Goal: Information Seeking & Learning: Learn about a topic

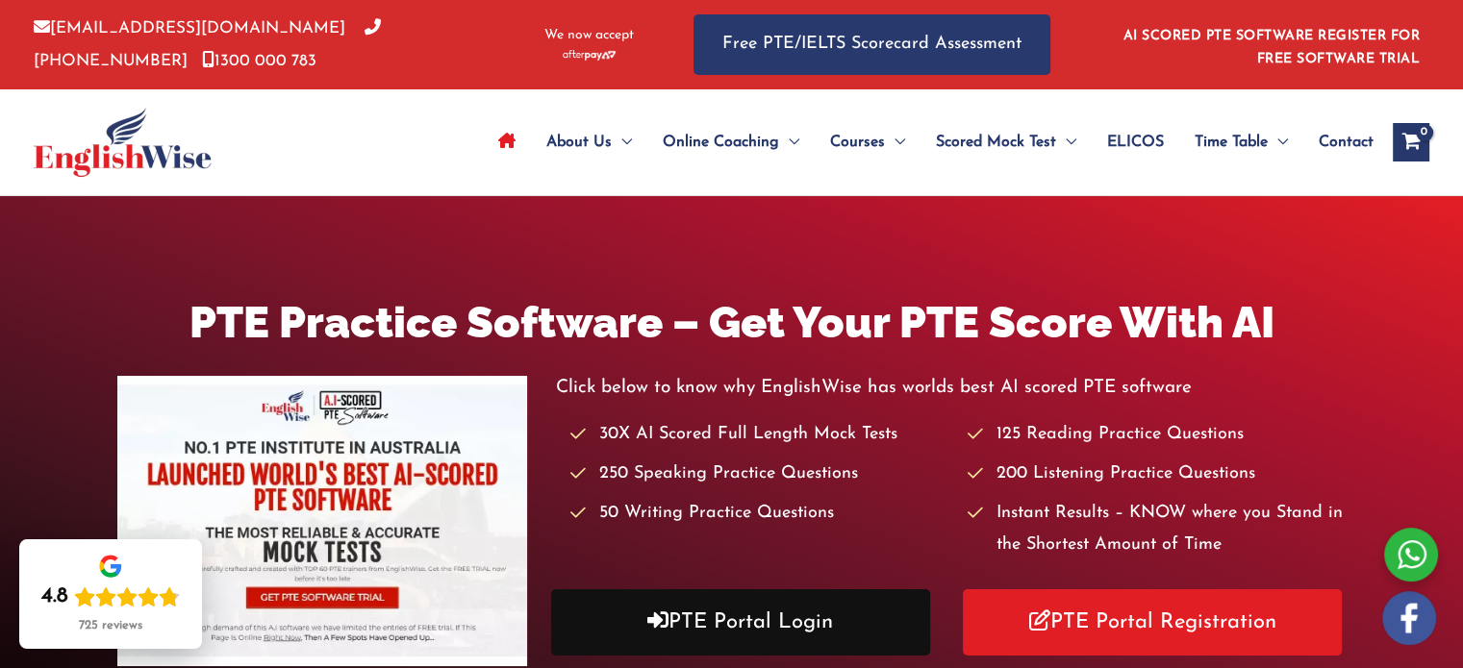
click at [789, 626] on link "PTE Portal Login" at bounding box center [740, 623] width 379 height 66
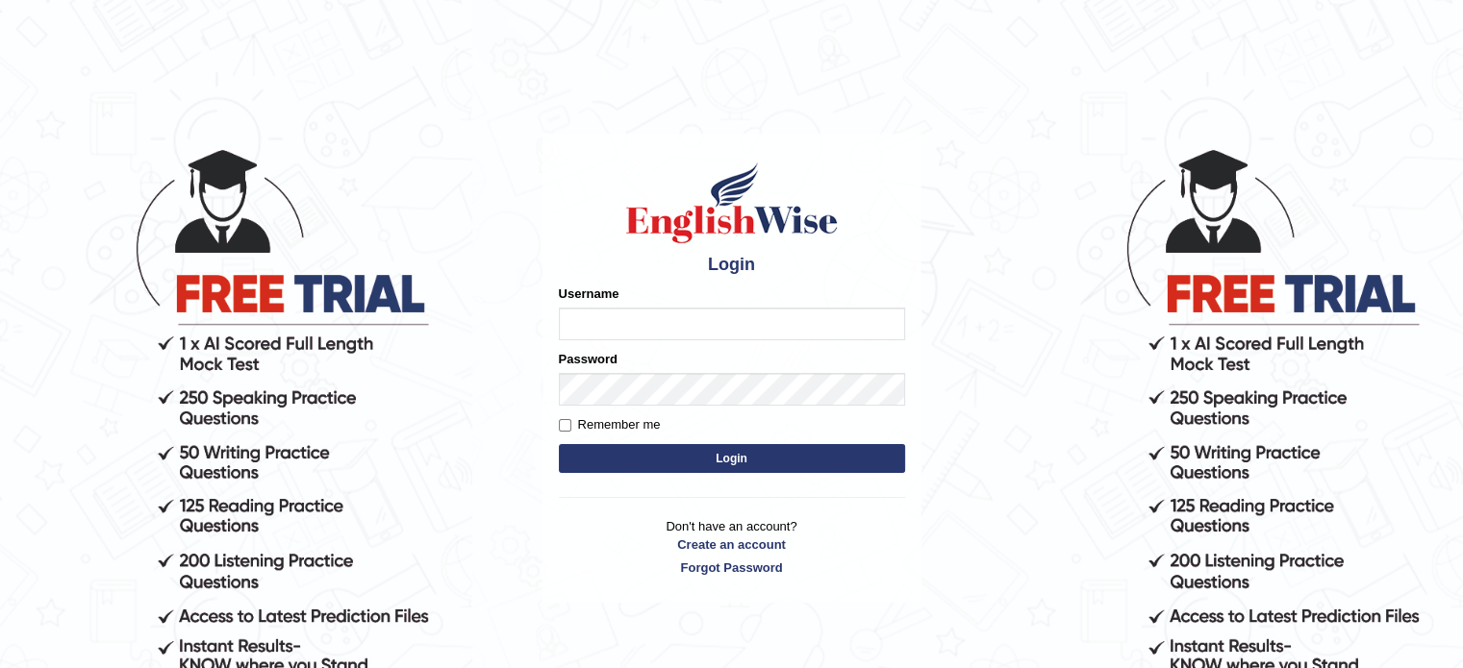
click at [617, 315] on input "Username" at bounding box center [732, 324] width 346 height 33
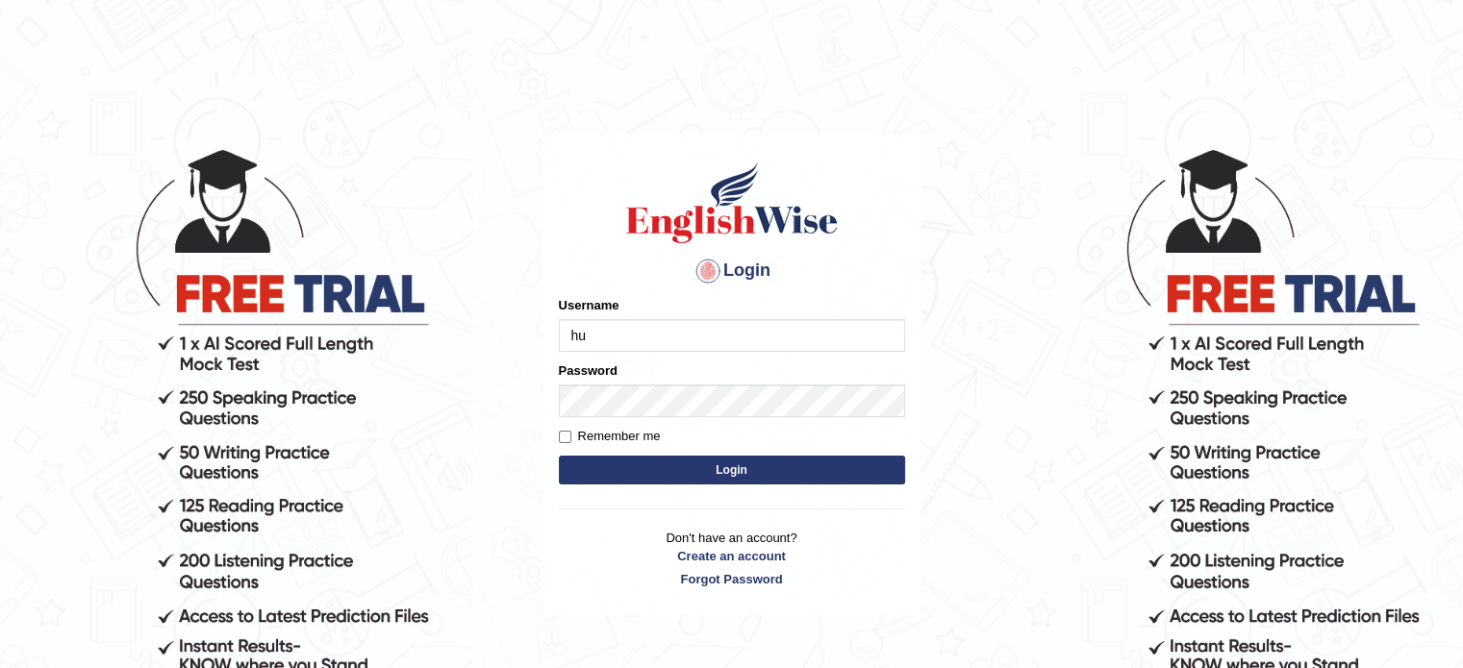
type input "h"
type input "HuseyinU"
click at [738, 468] on button "Login" at bounding box center [732, 470] width 346 height 29
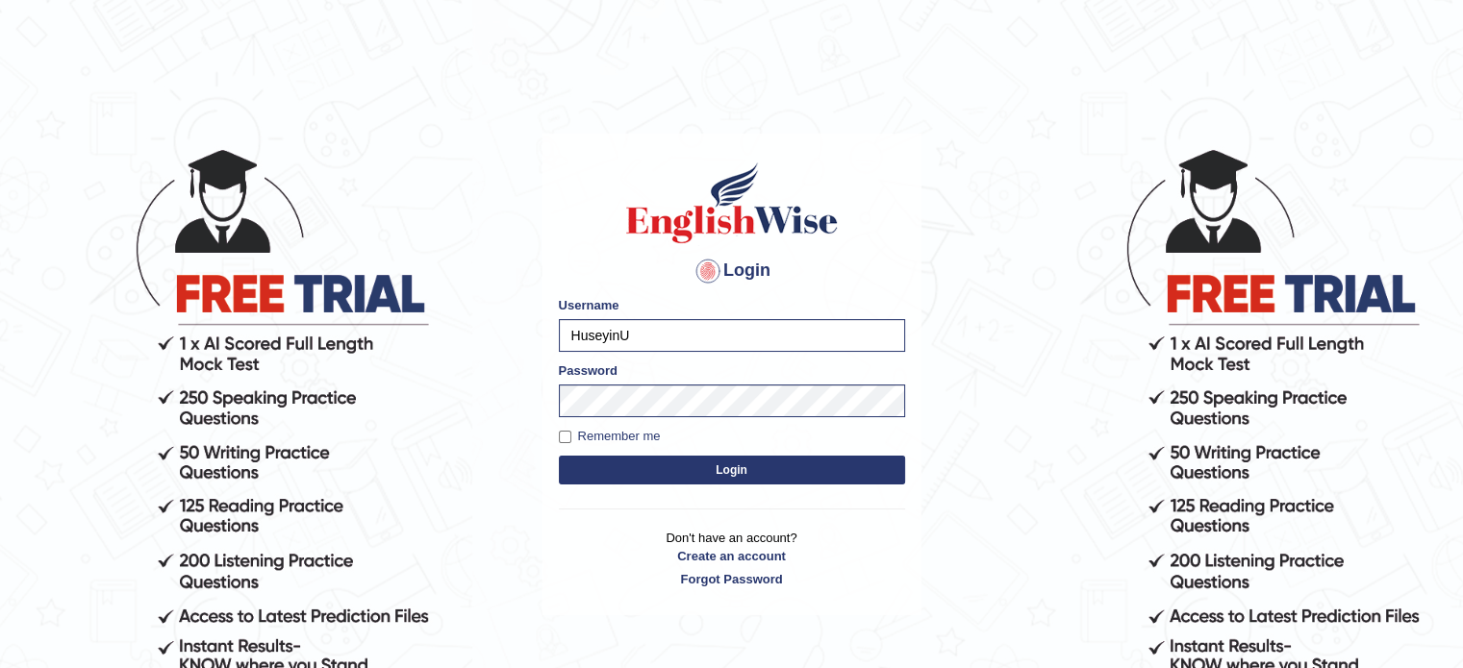
click at [633, 441] on label "Remember me" at bounding box center [610, 436] width 102 height 19
click at [571, 441] on input "Remember me" at bounding box center [565, 437] width 13 height 13
checkbox input "true"
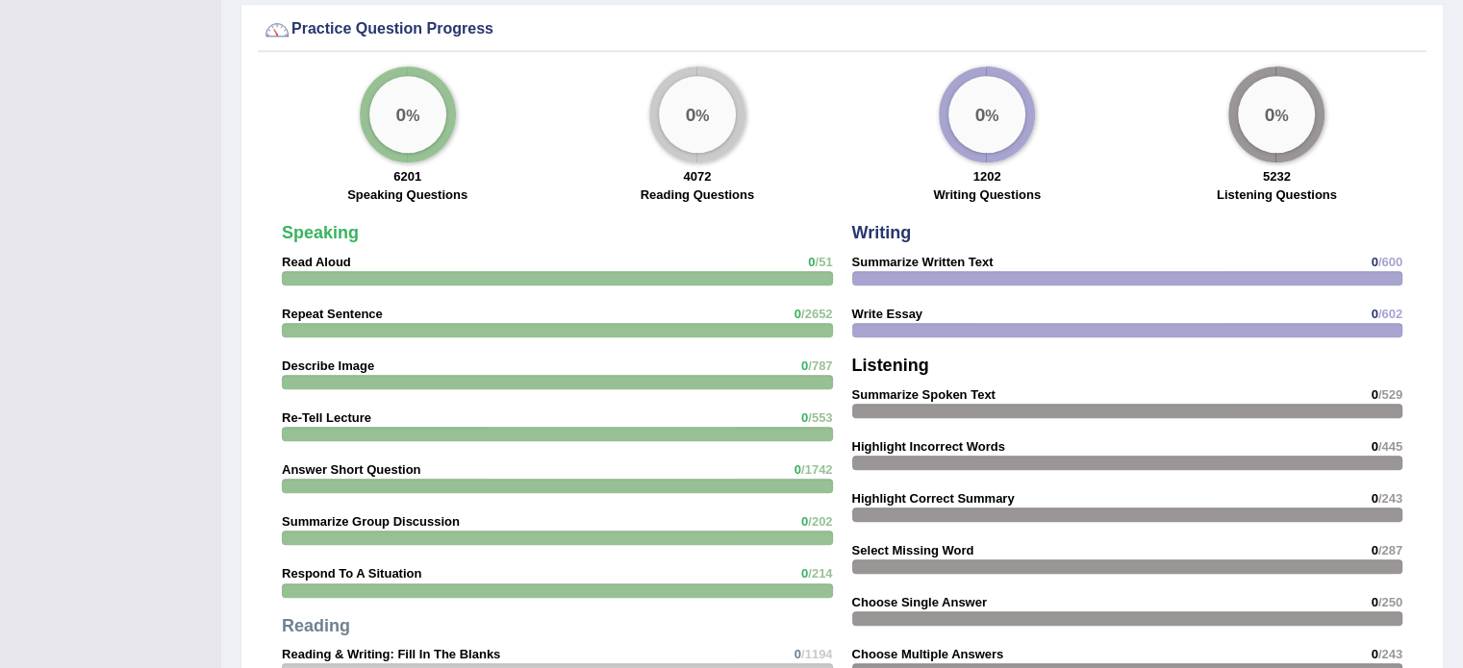
scroll to position [1539, 0]
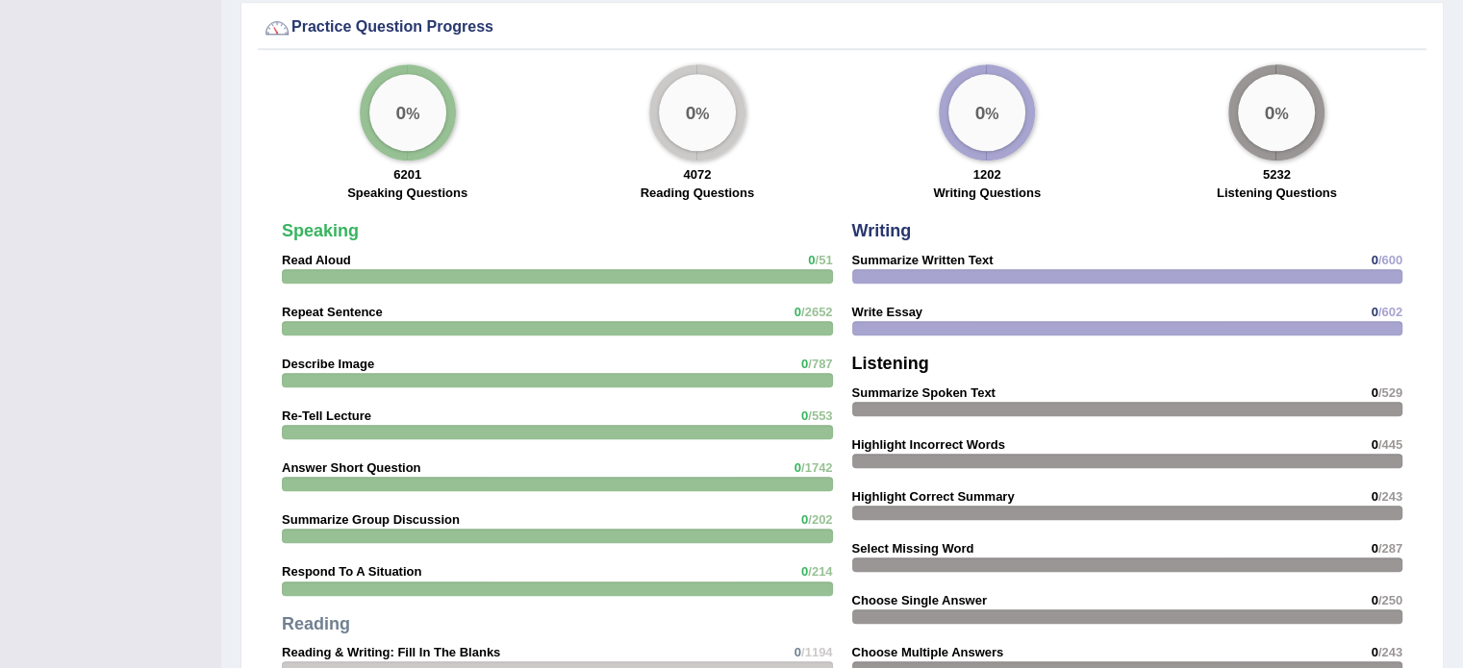
click at [684, 134] on div "0 %" at bounding box center [697, 112] width 77 height 77
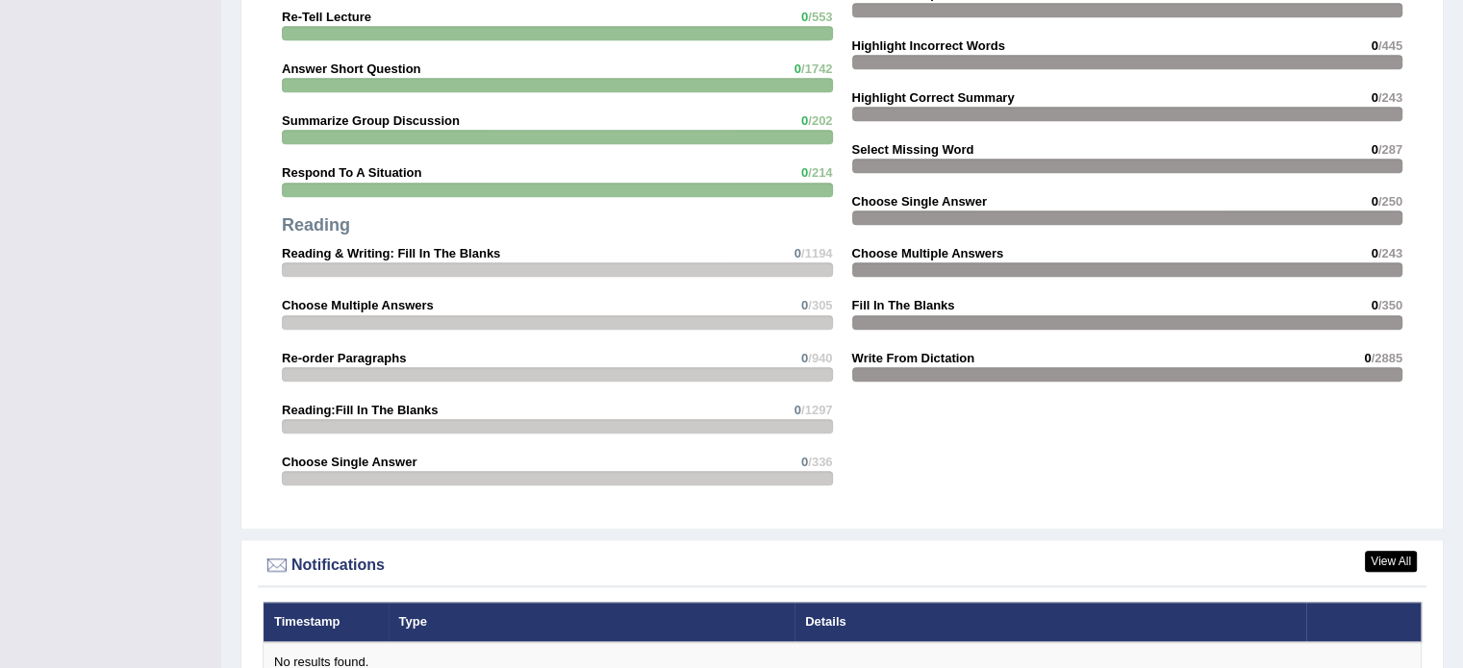
scroll to position [2020, 0]
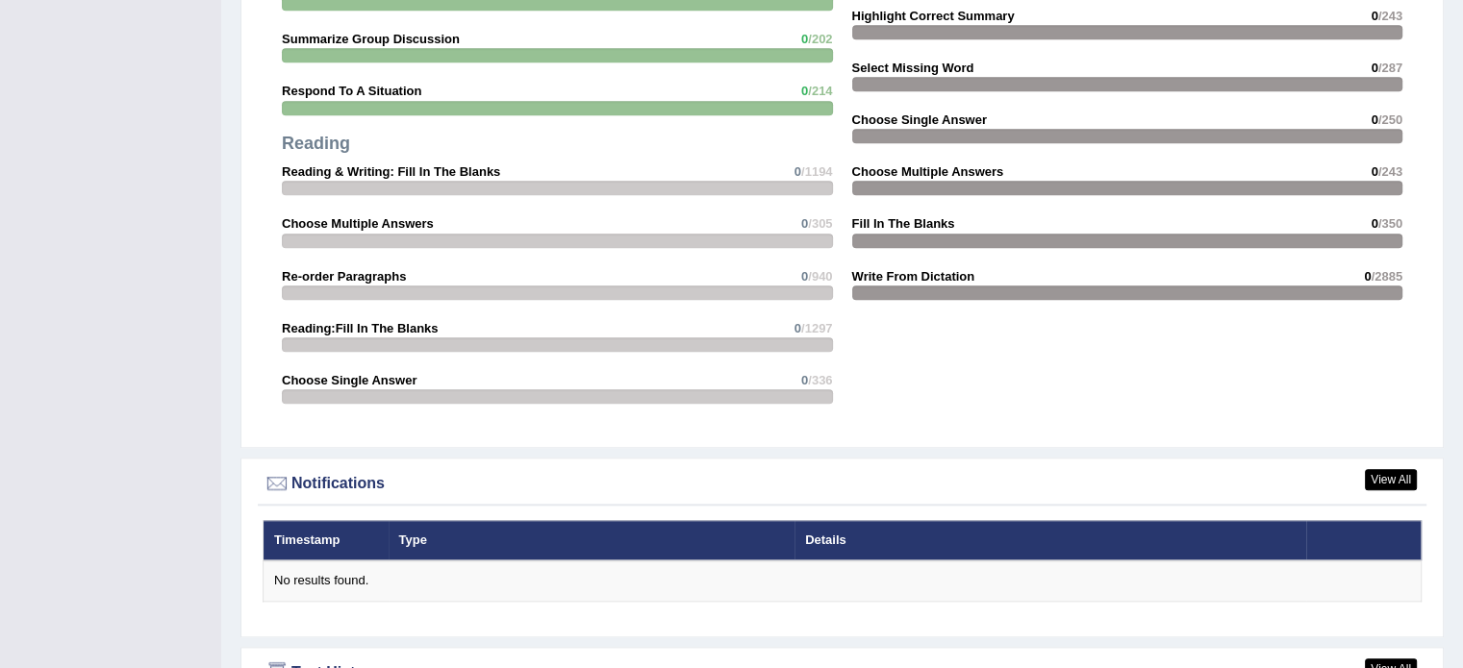
click at [415, 181] on div at bounding box center [557, 188] width 551 height 14
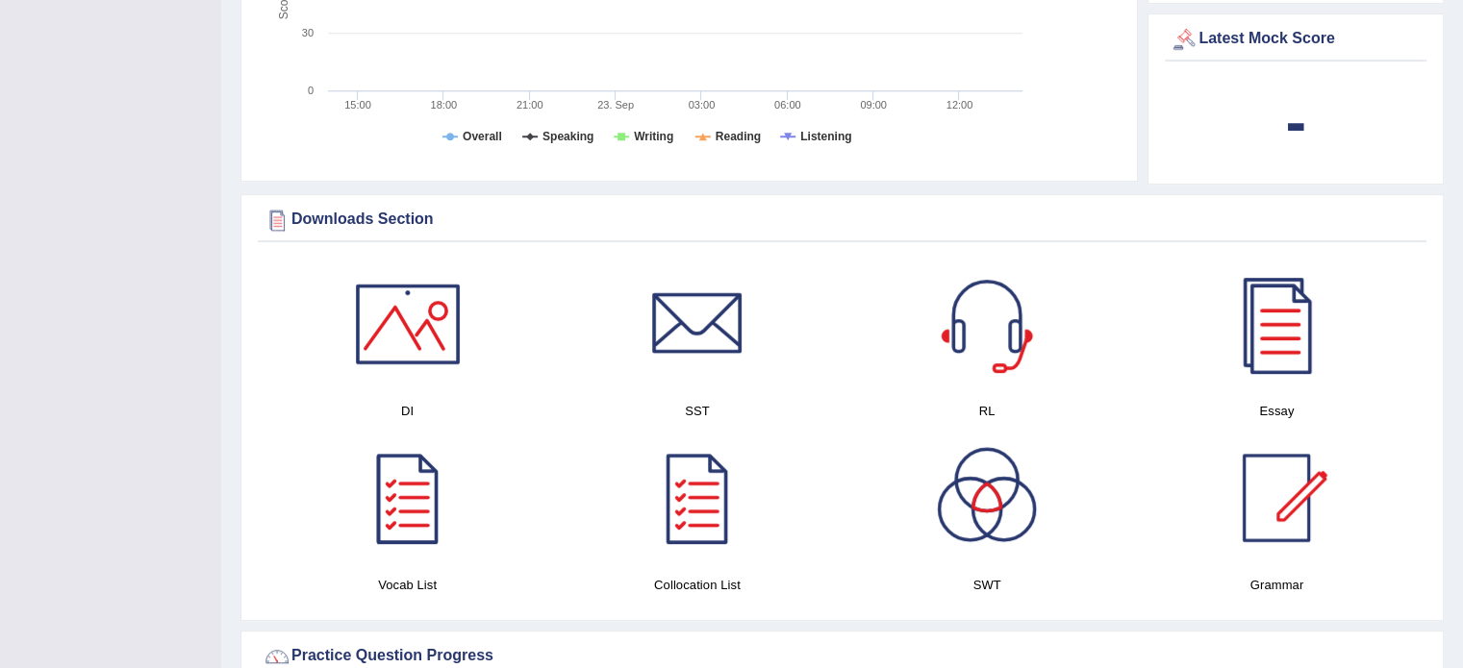
scroll to position [939, 0]
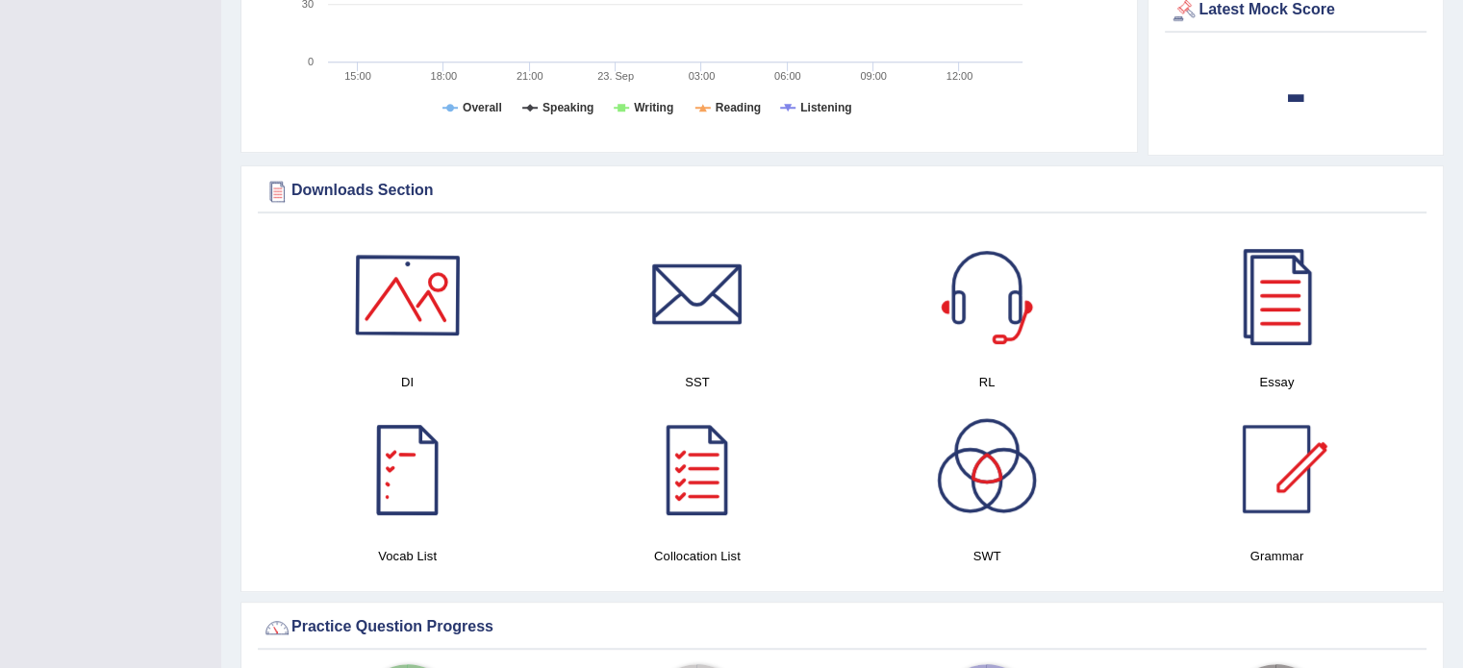
click at [420, 295] on div at bounding box center [407, 295] width 135 height 135
click at [703, 443] on div at bounding box center [697, 469] width 135 height 135
click at [405, 440] on div at bounding box center [407, 469] width 135 height 135
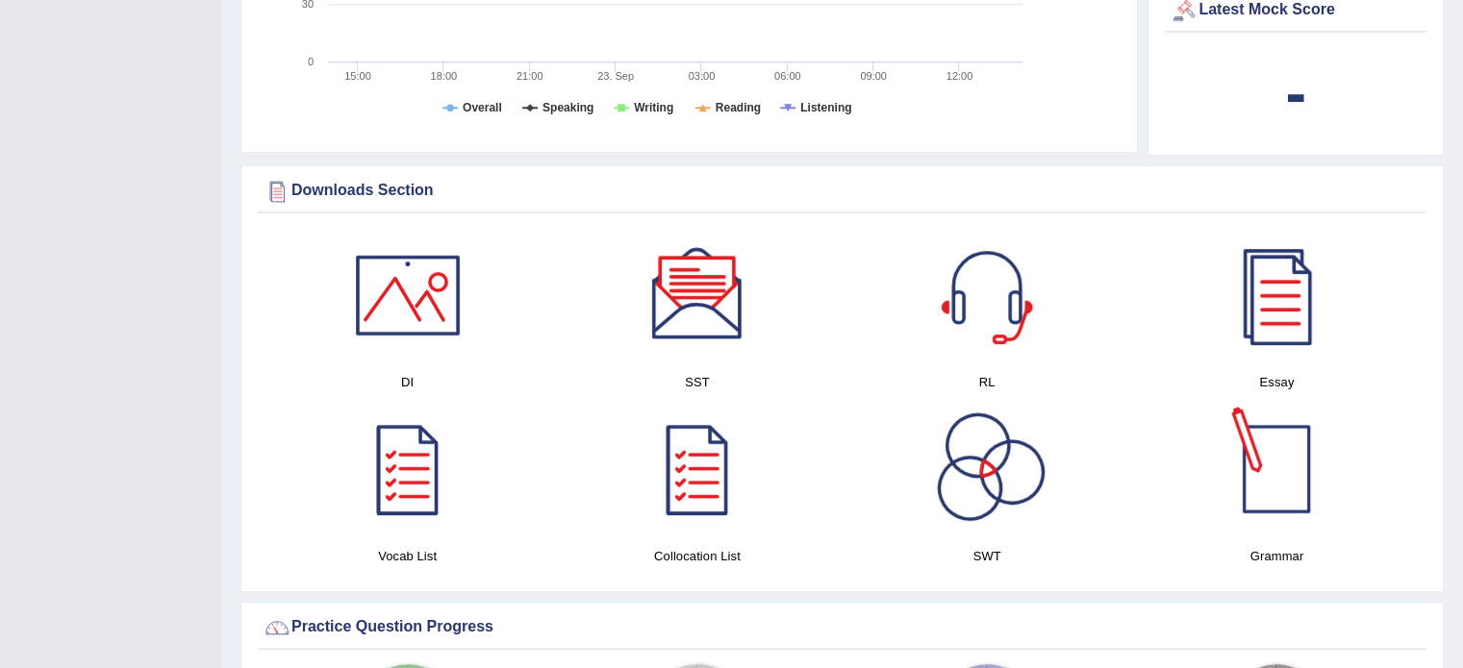
click at [1285, 276] on div at bounding box center [1276, 295] width 135 height 135
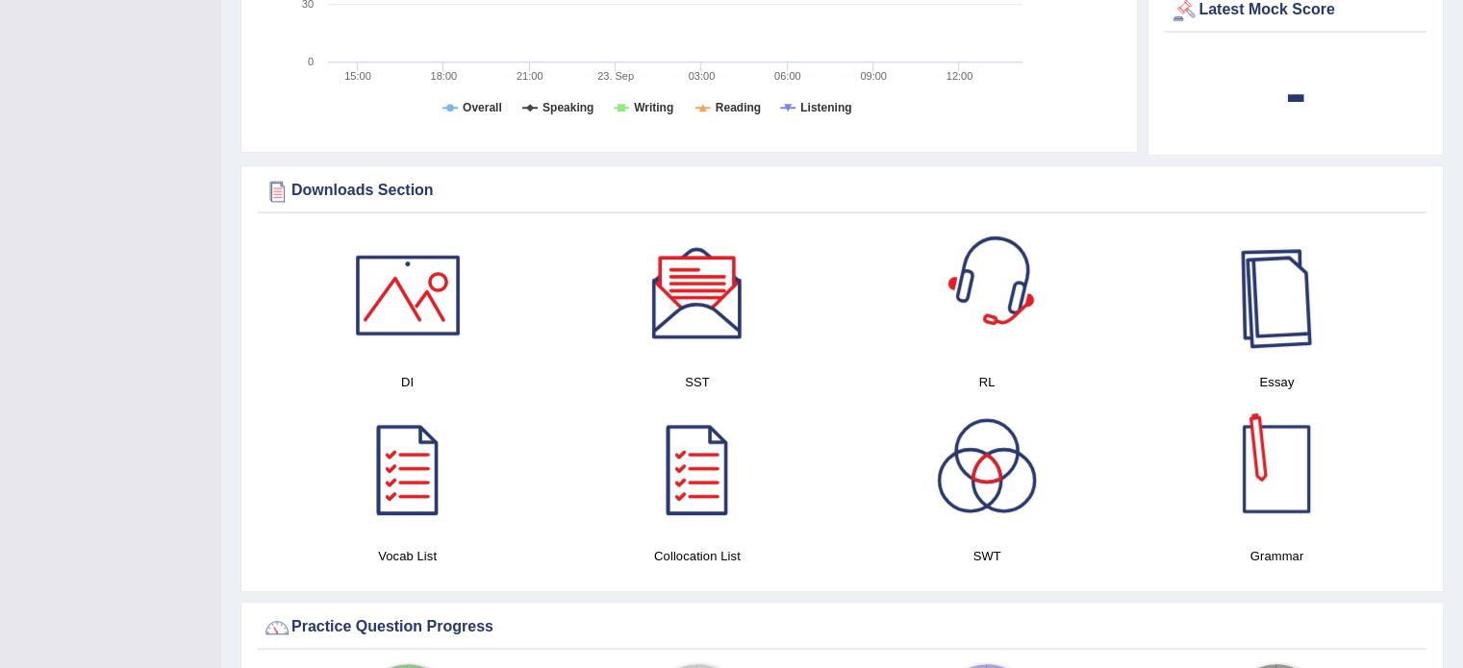
click at [1314, 479] on div at bounding box center [1276, 469] width 135 height 135
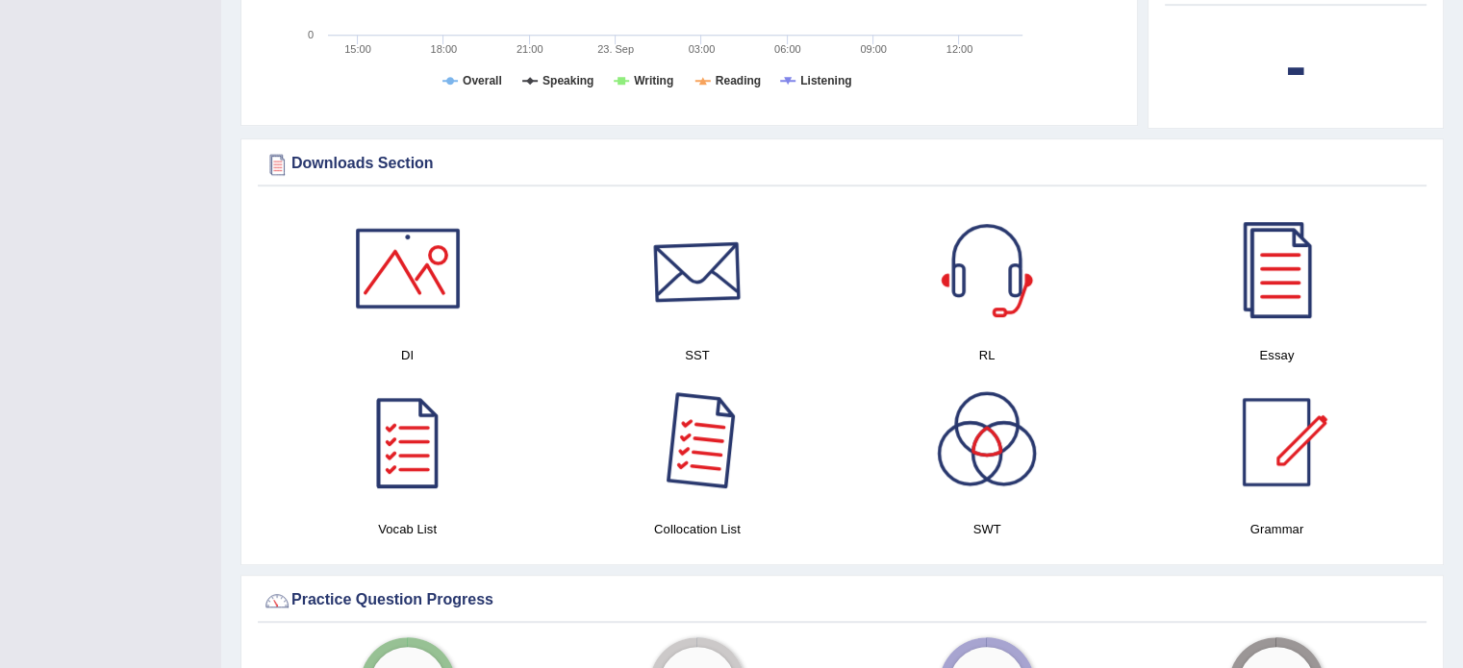
scroll to position [1420, 0]
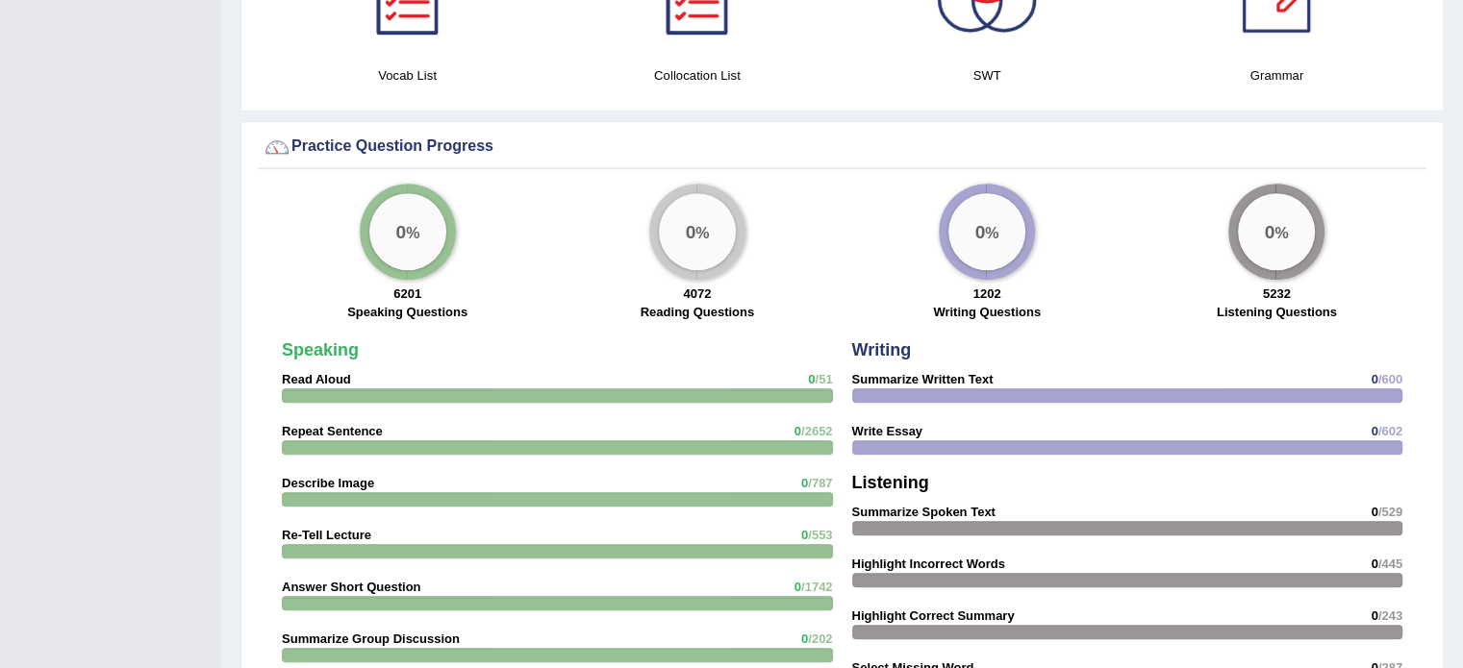
click at [993, 334] on div "Writing Summarize Written Text 0 /600 Write Essay 0 /602 Listening Summarize Sp…" at bounding box center [1128, 626] width 570 height 588
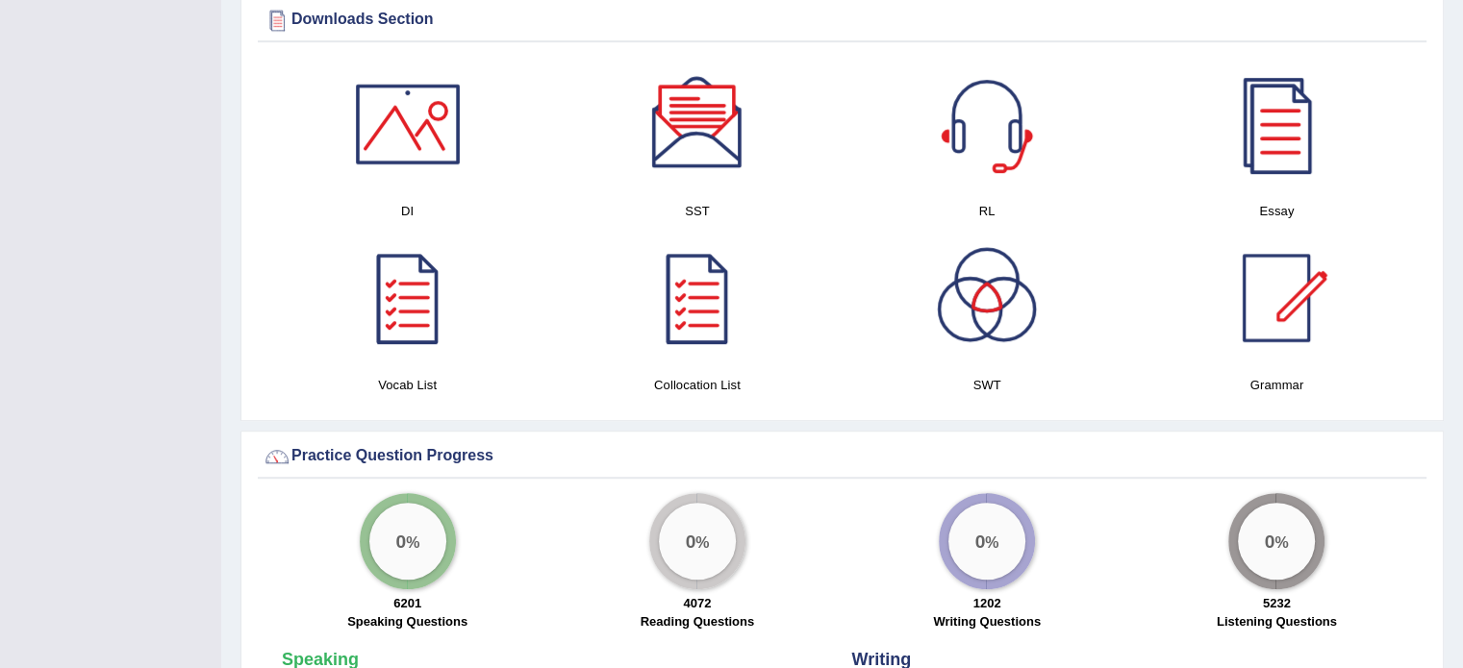
scroll to position [1323, 0]
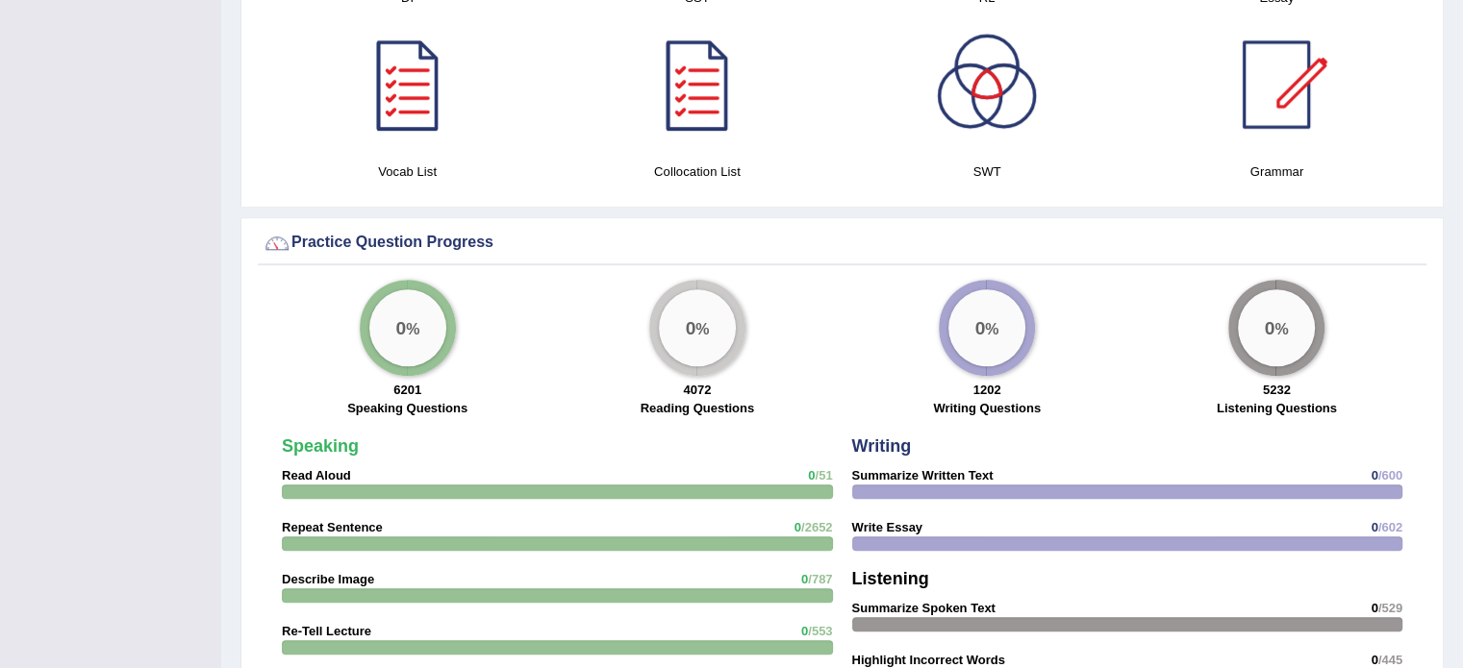
click at [554, 388] on div "0 % 4072 Reading Questions" at bounding box center [696, 351] width 289 height 142
click at [376, 348] on div "0 %" at bounding box center [408, 328] width 96 height 96
drag, startPoint x: 376, startPoint y: 348, endPoint x: 353, endPoint y: 369, distance: 31.3
click at [374, 349] on div "0 %" at bounding box center [408, 328] width 96 height 96
click at [342, 415] on div "6201 Speaking Questions" at bounding box center [407, 401] width 270 height 41
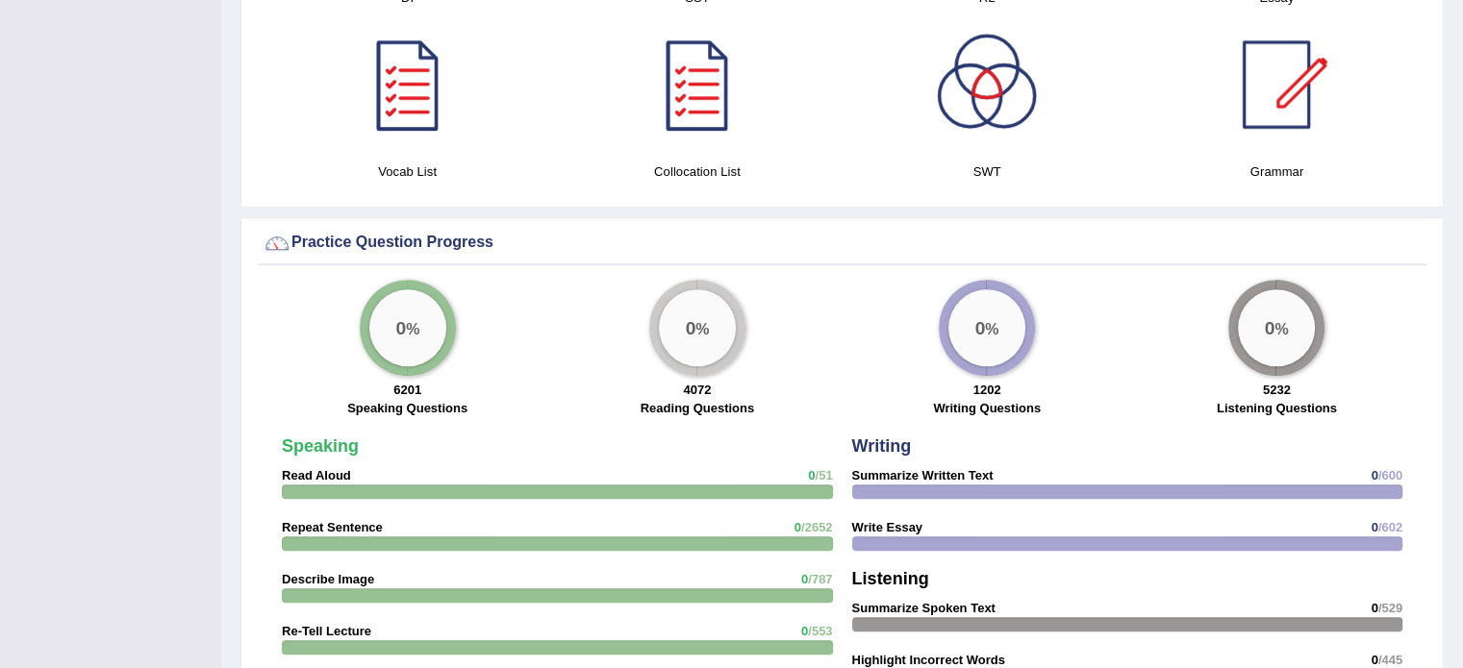
click at [323, 468] on strong "Read Aloud" at bounding box center [316, 475] width 69 height 14
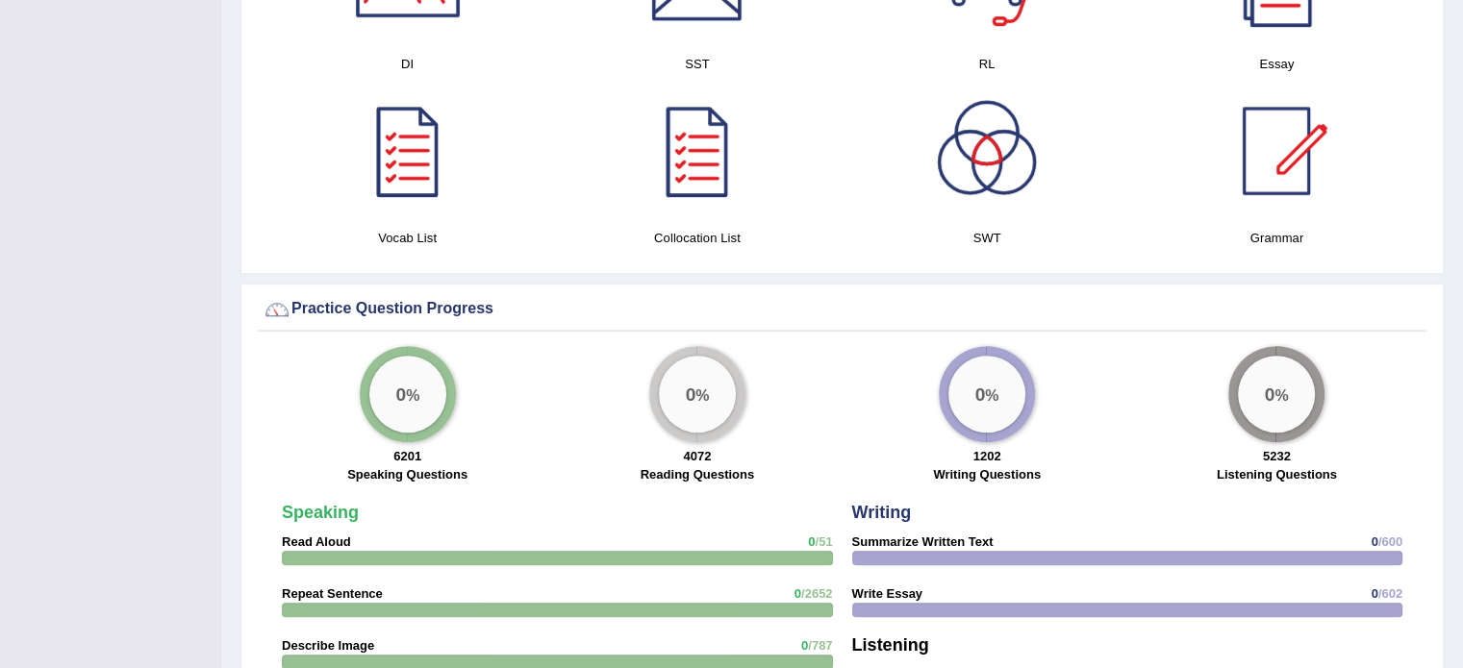
scroll to position [1131, 0]
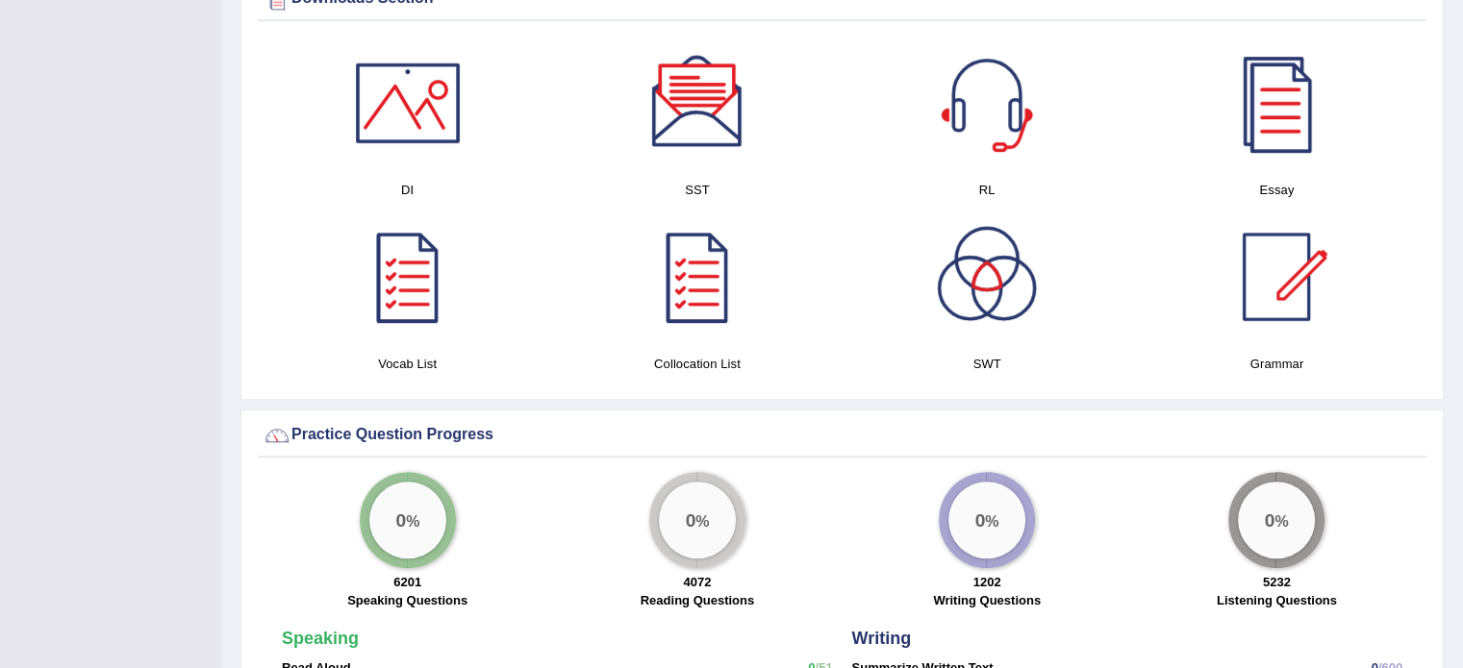
click at [445, 403] on div "× Successful entry in the system Have a pleasant time! Please login from Deskto…" at bounding box center [842, 277] width 1242 height 2817
click at [440, 428] on div "Practice Question Progress" at bounding box center [842, 435] width 1159 height 29
click at [441, 432] on div "Practice Question Progress" at bounding box center [842, 435] width 1159 height 29
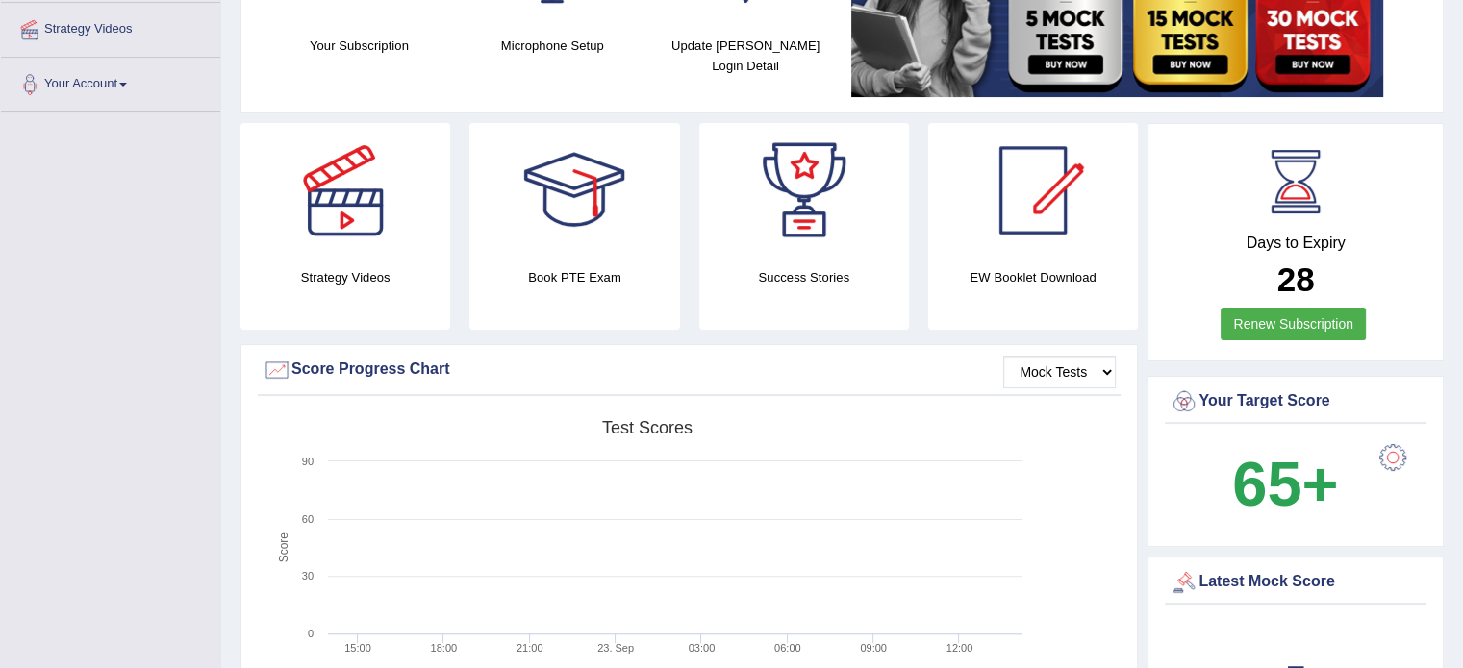
scroll to position [362, 0]
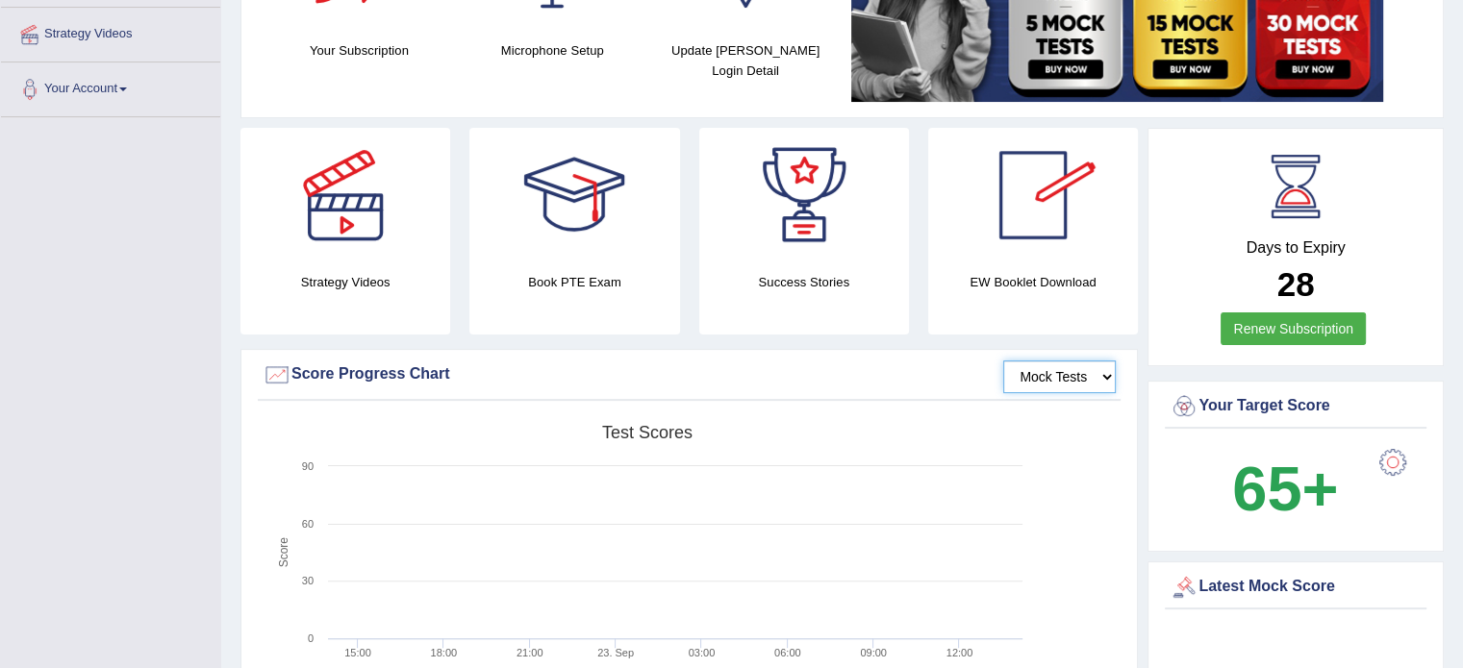
click at [1064, 383] on select "Mock Tests" at bounding box center [1059, 377] width 113 height 33
click at [892, 397] on div "Mock Tests Score Progress Chart" at bounding box center [689, 380] width 863 height 41
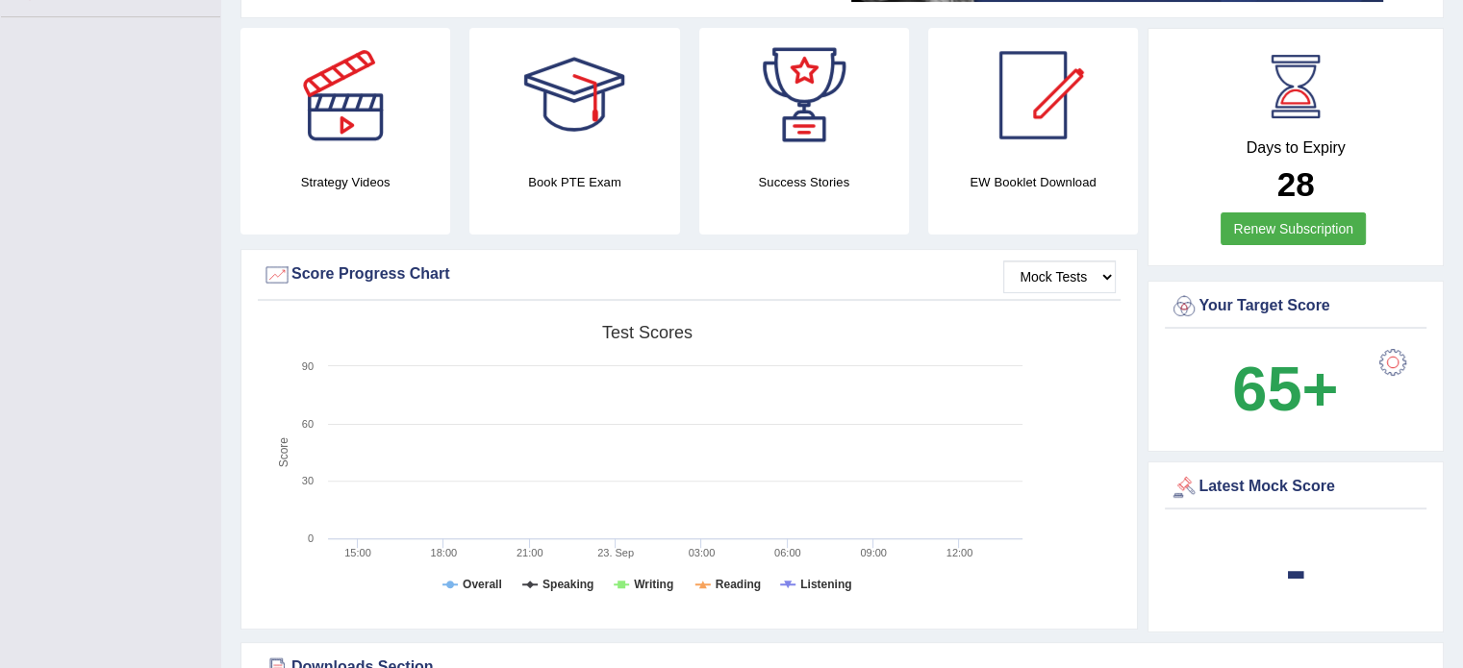
scroll to position [650, 0]
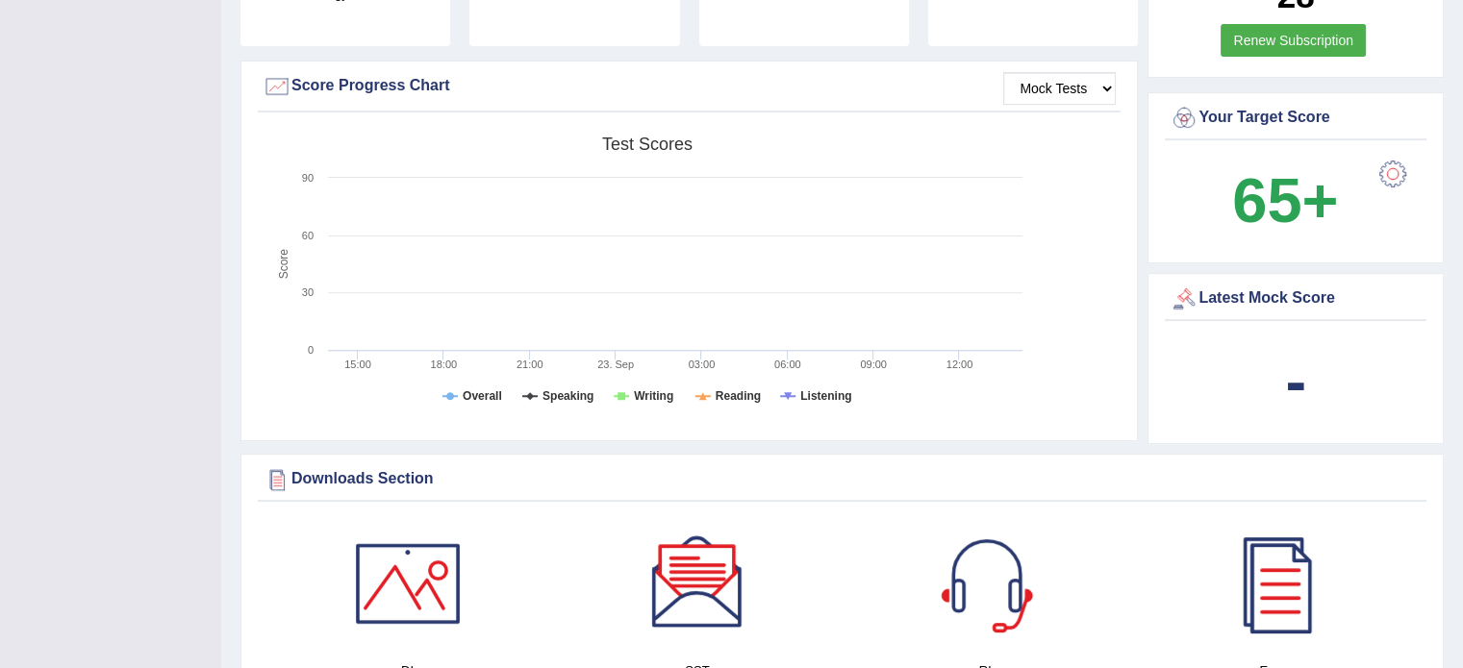
click at [435, 395] on rect at bounding box center [647, 276] width 769 height 298
click at [288, 249] on tspan "Score" at bounding box center [283, 264] width 13 height 31
click at [369, 280] on rect at bounding box center [647, 276] width 769 height 298
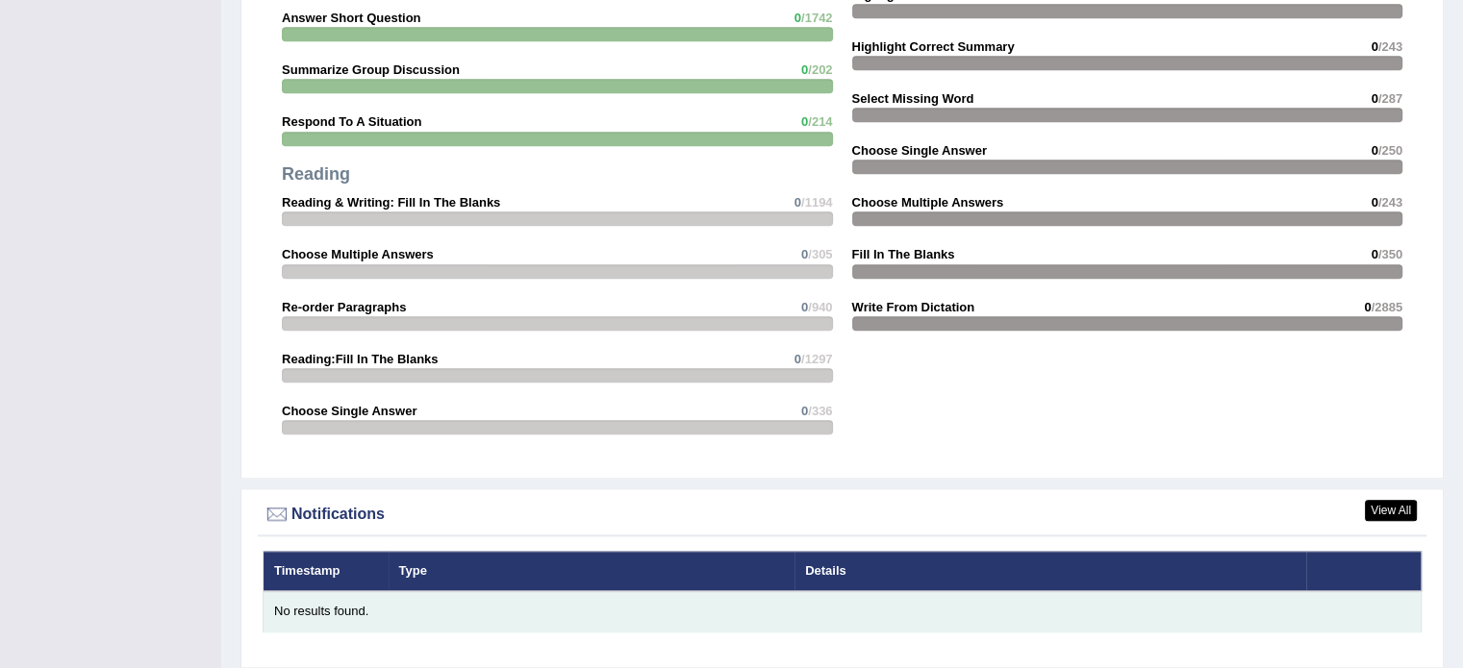
scroll to position [2189, 0]
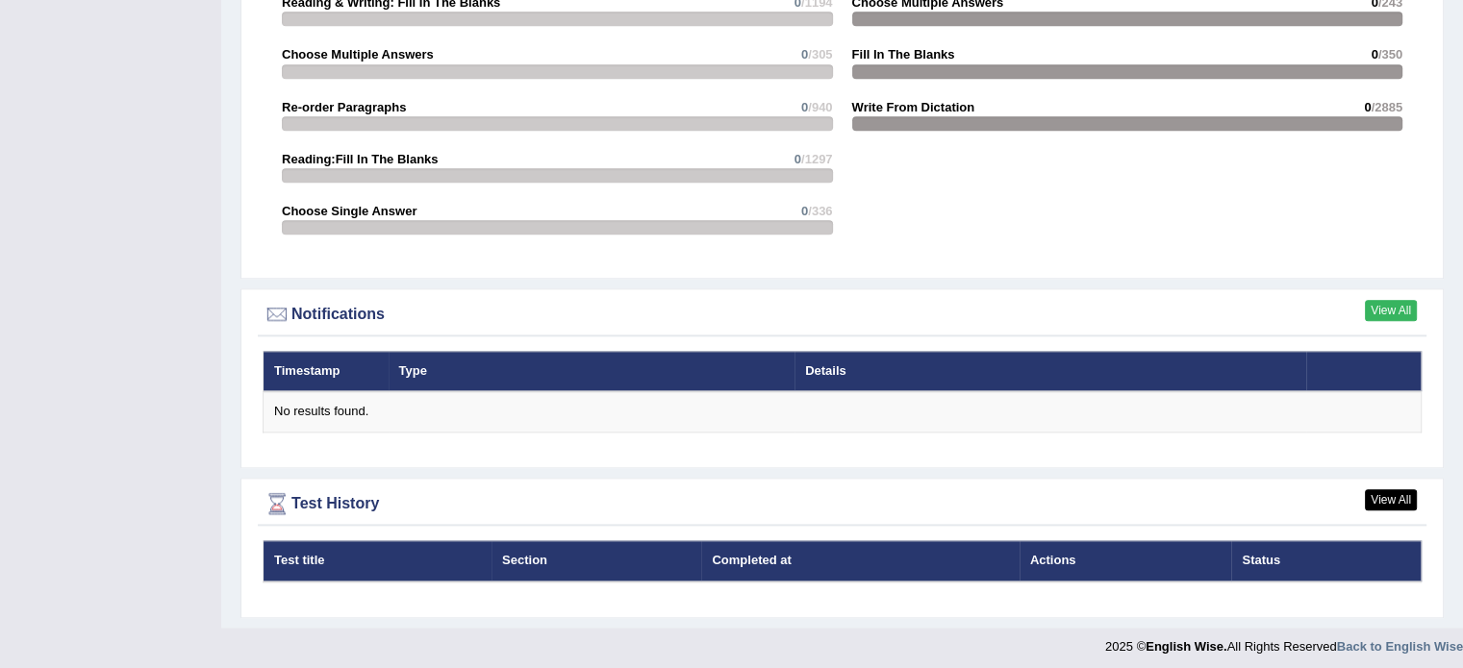
click at [1403, 307] on link "View All" at bounding box center [1391, 310] width 52 height 21
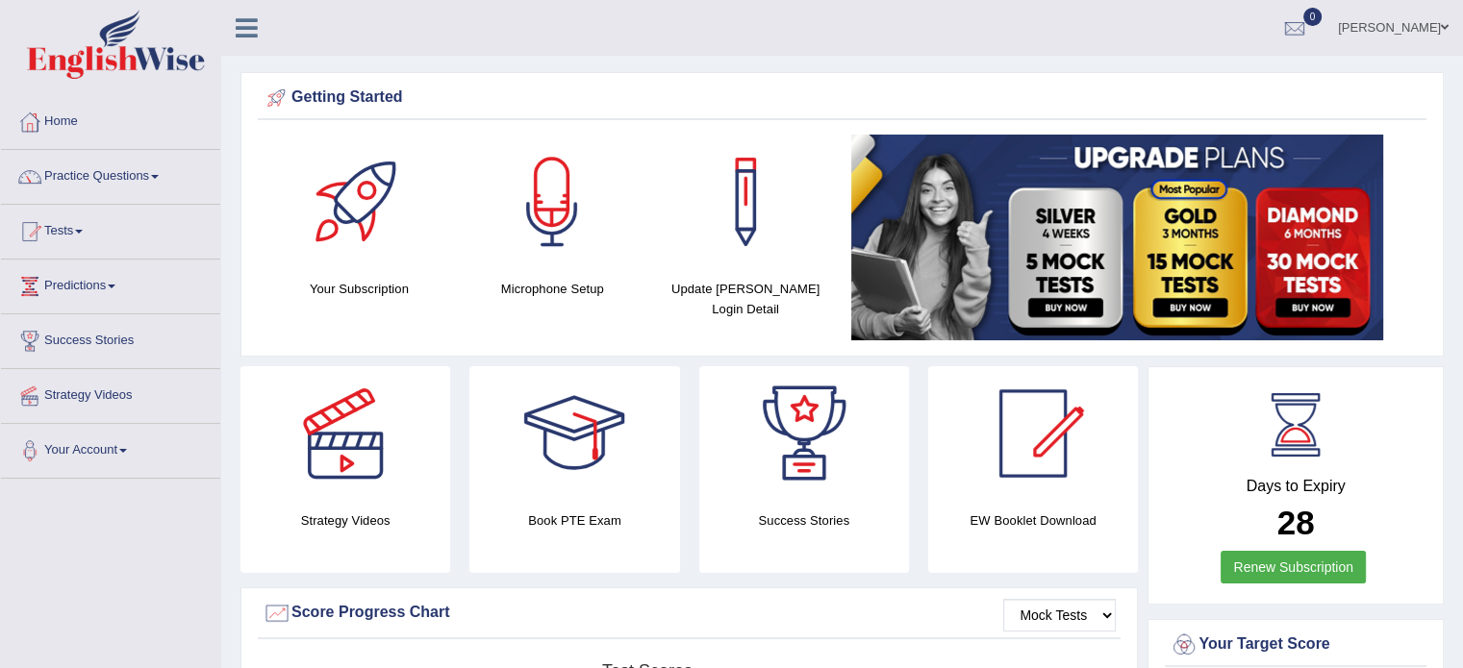
click at [64, 224] on link "Tests" at bounding box center [110, 229] width 219 height 48
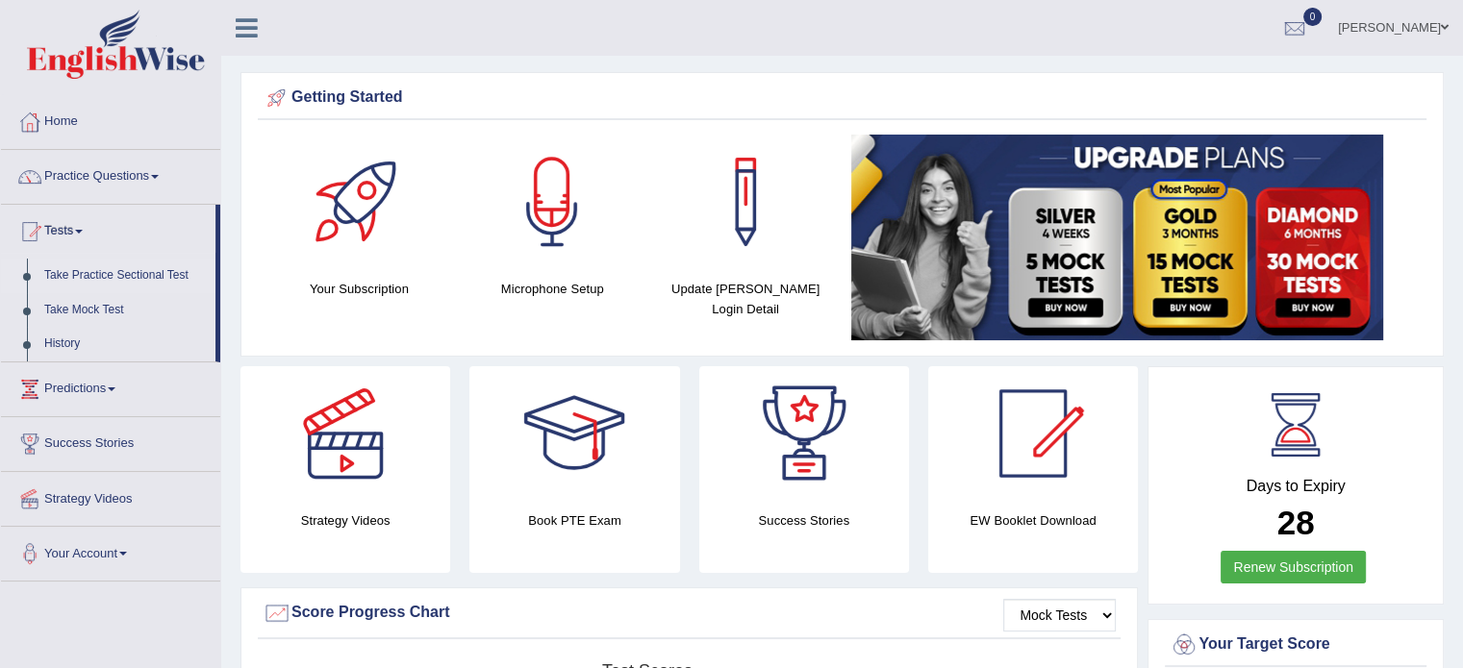
click at [141, 279] on link "Take Practice Sectional Test" at bounding box center [126, 276] width 180 height 35
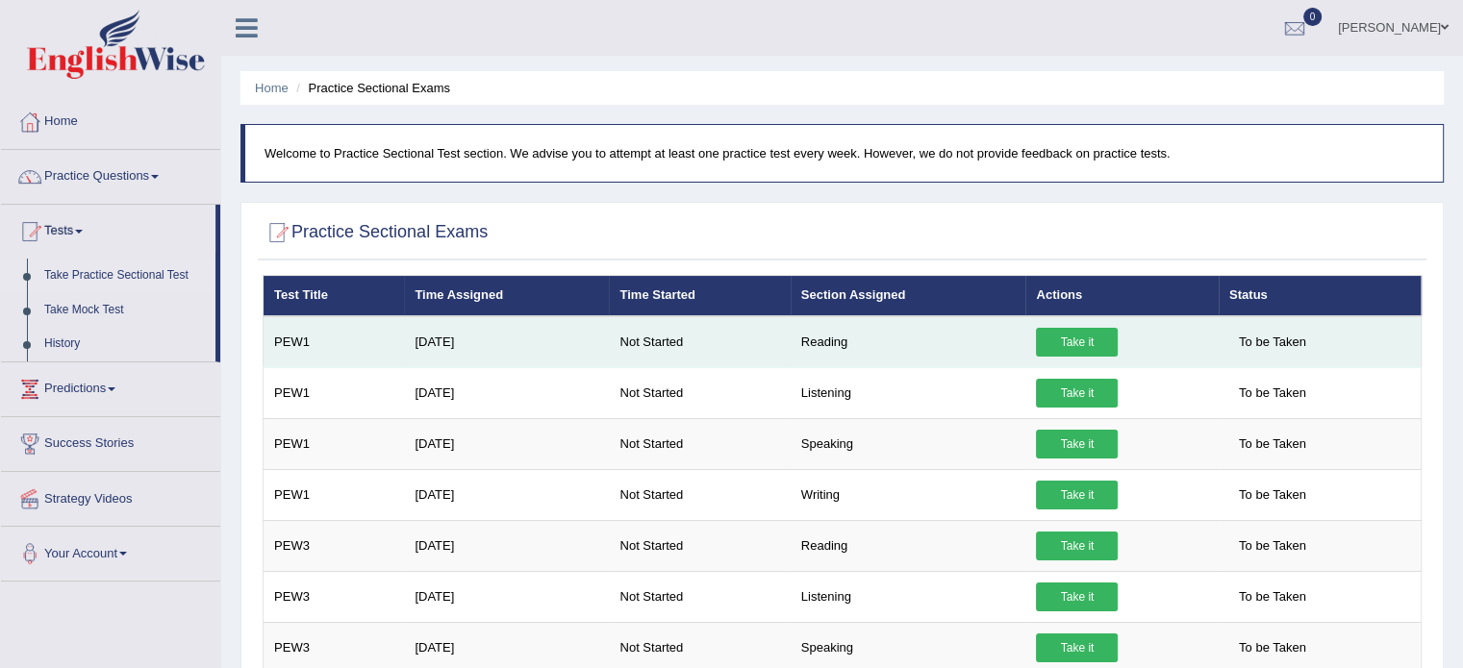
click at [1100, 330] on link "Take it" at bounding box center [1077, 342] width 82 height 29
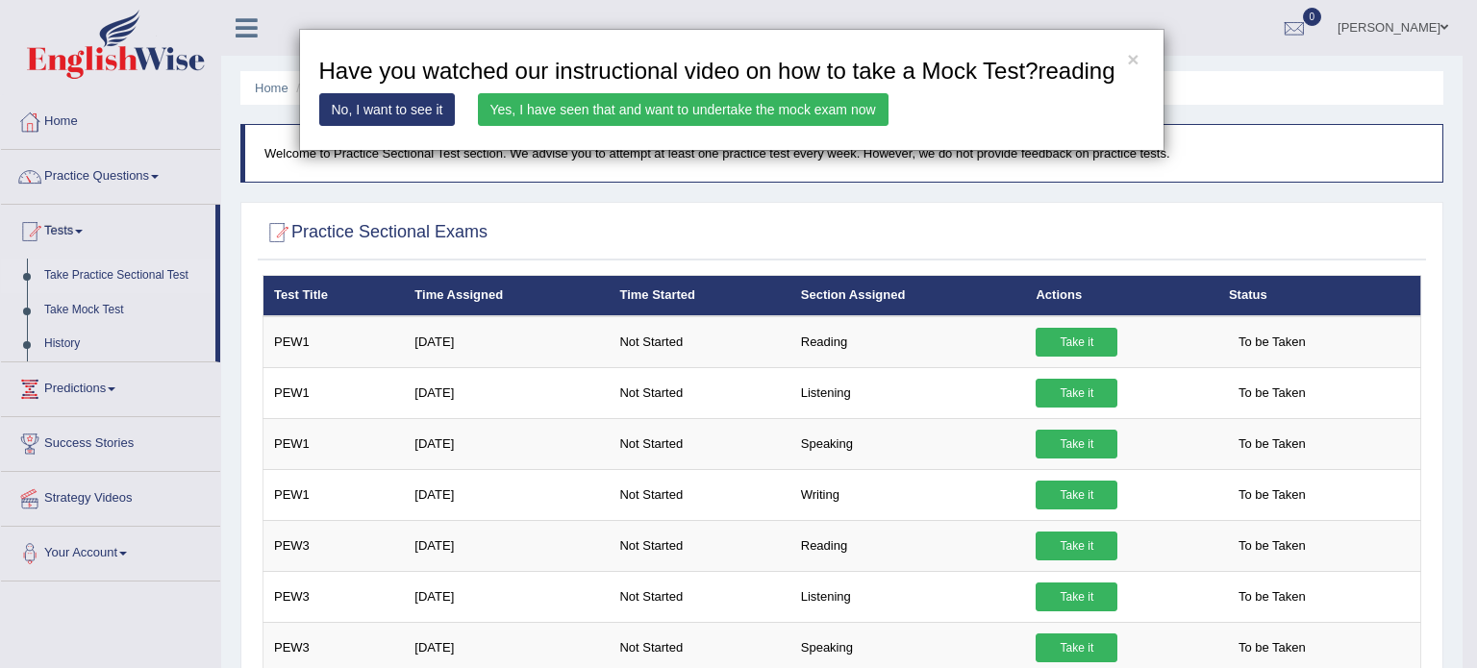
click at [412, 106] on link "No, I want to see it" at bounding box center [387, 109] width 137 height 33
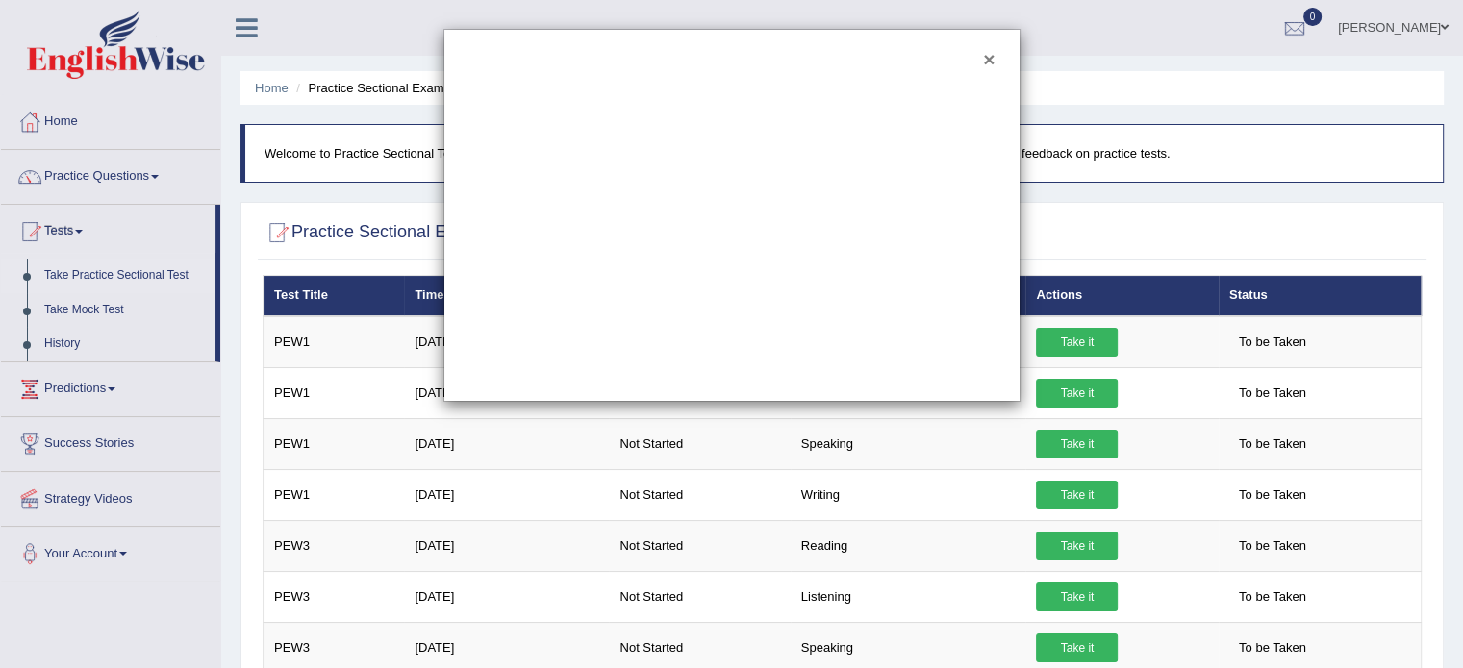
click at [992, 56] on button "×" at bounding box center [989, 59] width 12 height 20
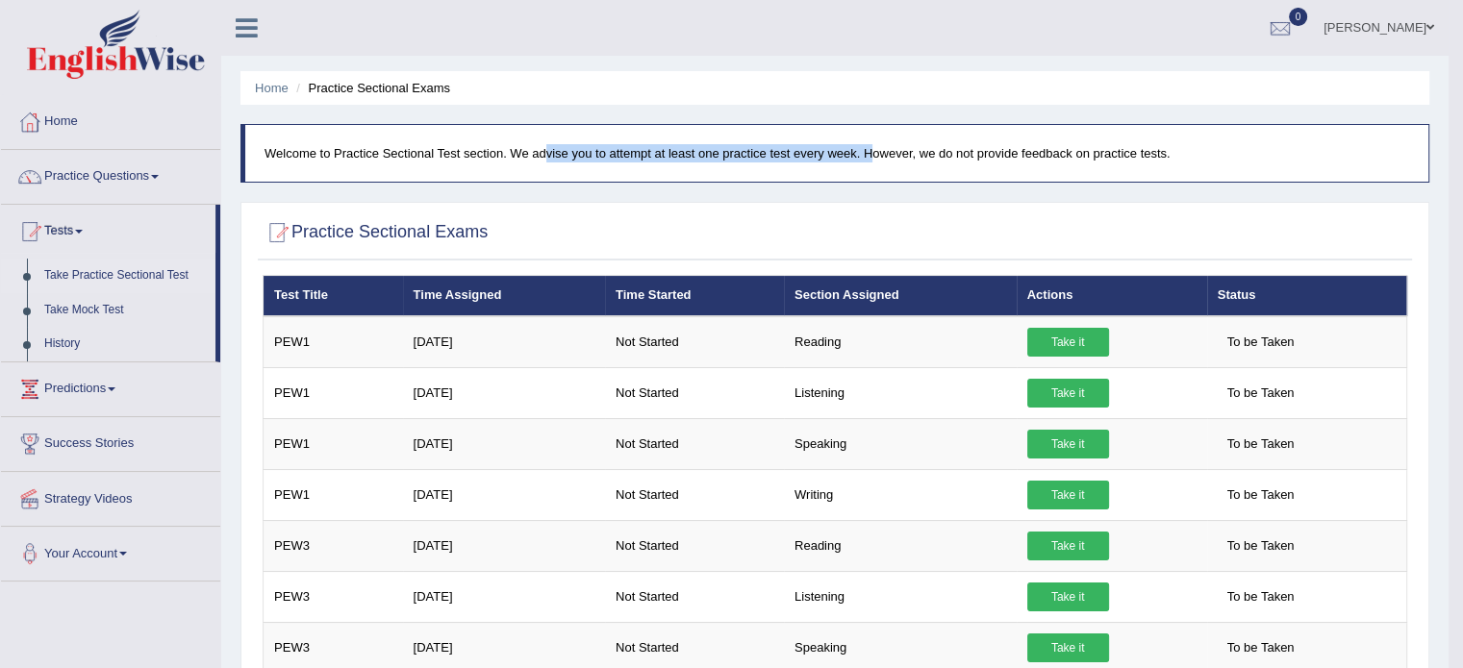
drag, startPoint x: 490, startPoint y: 146, endPoint x: 855, endPoint y: 164, distance: 365.9
click at [855, 164] on blockquote "Welcome to Practice Sectional Test section. We advise you to attempt at least o…" at bounding box center [834, 153] width 1189 height 59
click at [768, 226] on div at bounding box center [835, 233] width 1145 height 39
click at [114, 380] on link "Predictions" at bounding box center [110, 387] width 219 height 48
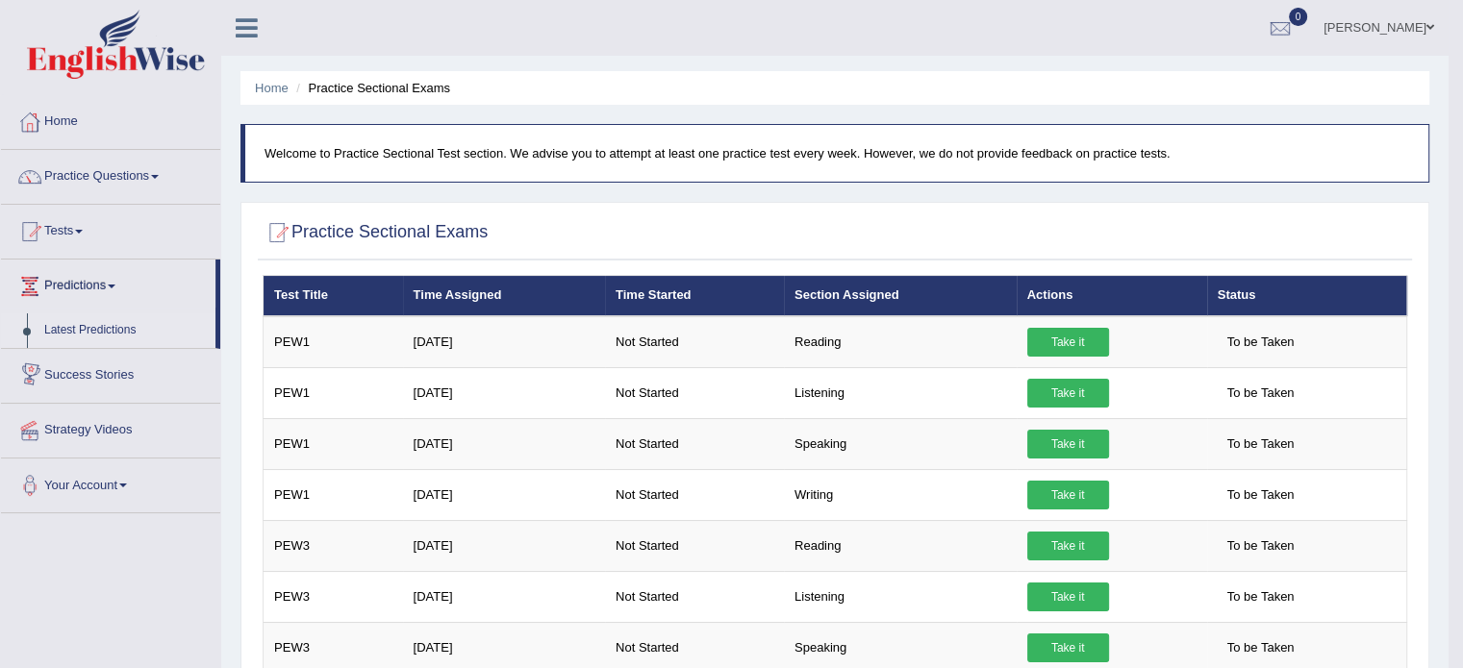
click at [124, 334] on link "Latest Predictions" at bounding box center [126, 331] width 180 height 35
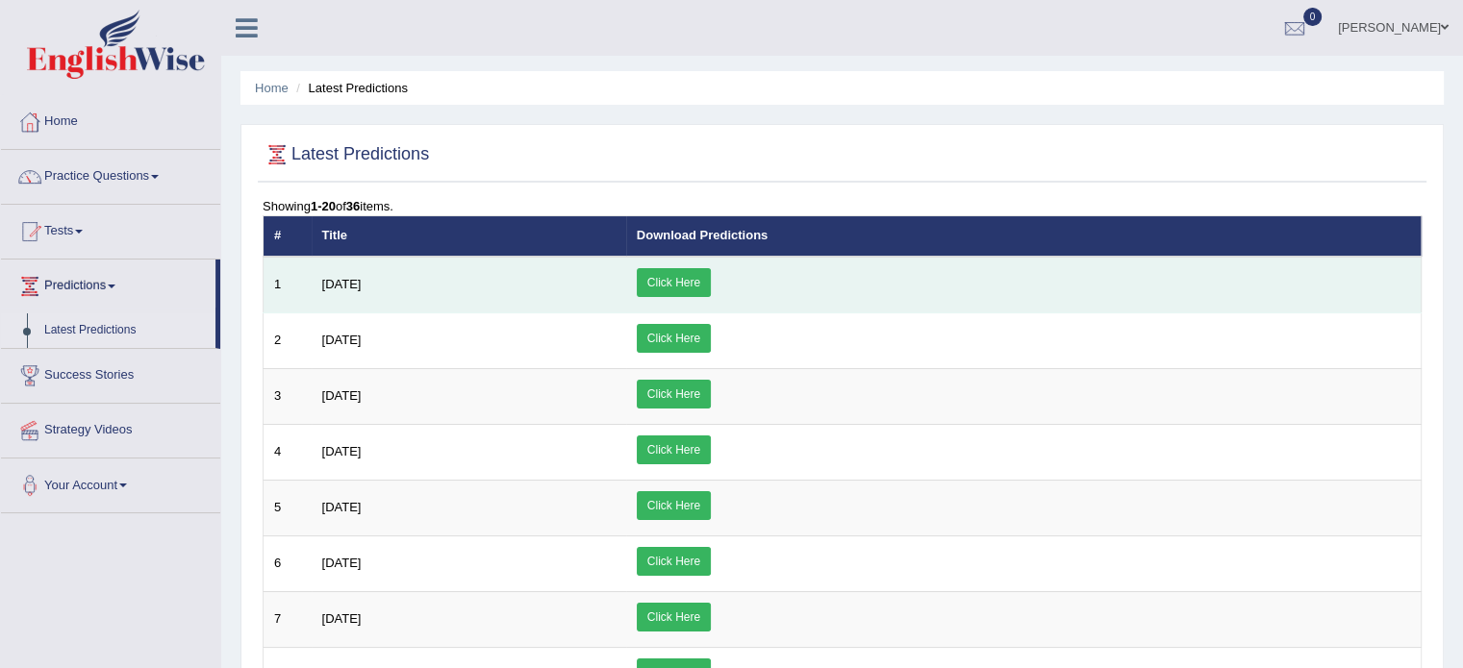
click at [711, 275] on link "Click Here" at bounding box center [674, 282] width 74 height 29
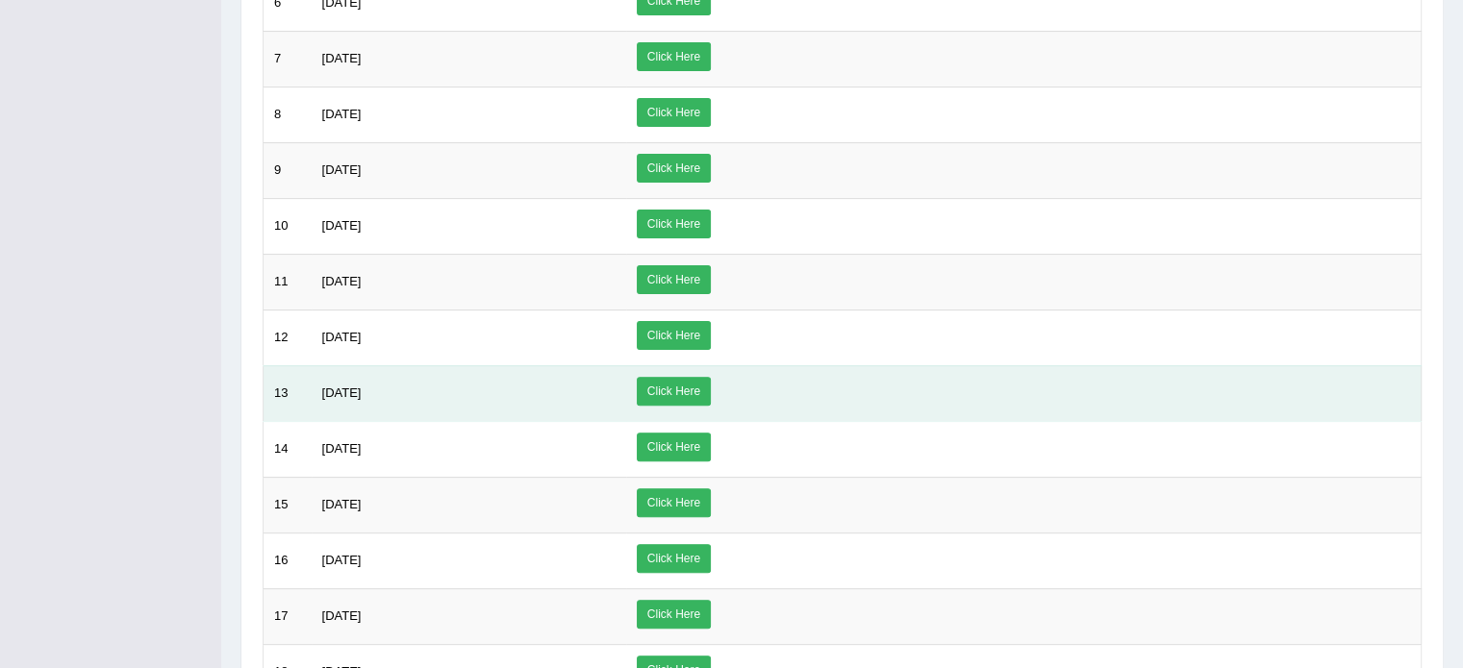
scroll to position [577, 0]
